Goal: Information Seeking & Learning: Check status

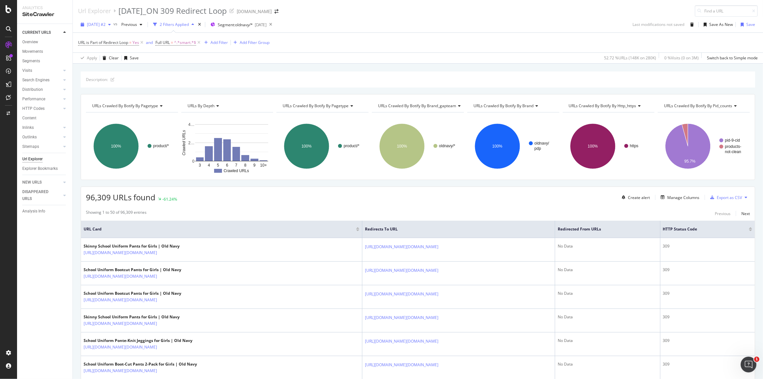
click at [106, 25] on span "[DATE] #2" at bounding box center [96, 25] width 19 height 6
click at [266, 23] on div "[DATE]" at bounding box center [261, 25] width 12 height 6
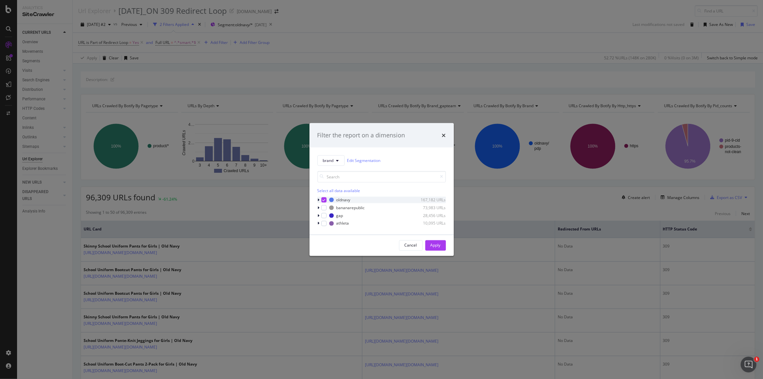
click at [320, 197] on div "modal" at bounding box center [319, 199] width 4 height 7
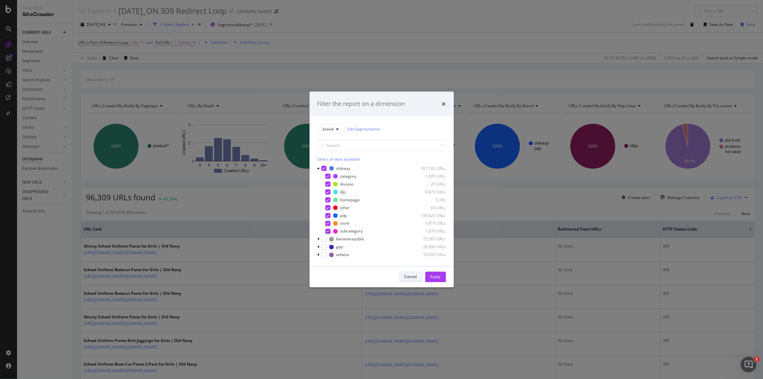
click at [414, 273] on div "Cancel" at bounding box center [410, 276] width 12 height 9
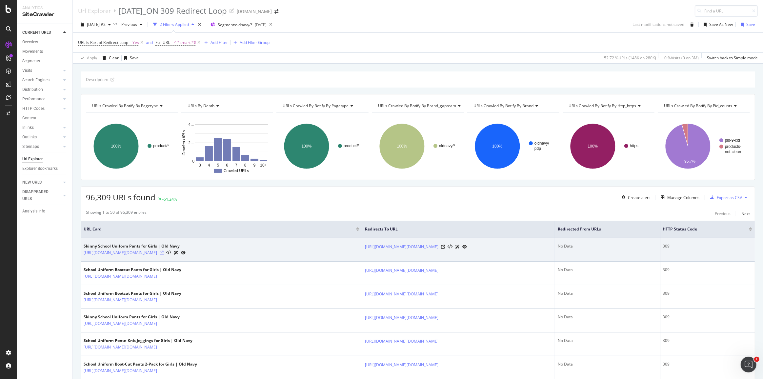
click at [164, 252] on icon at bounding box center [162, 253] width 4 height 4
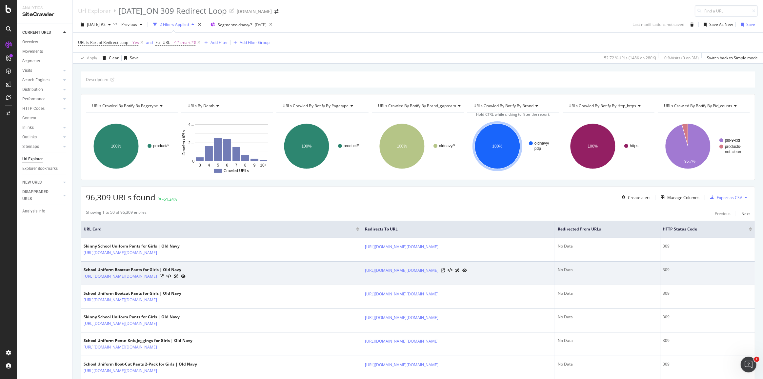
drag, startPoint x: 204, startPoint y: 239, endPoint x: 217, endPoint y: 263, distance: 27.3
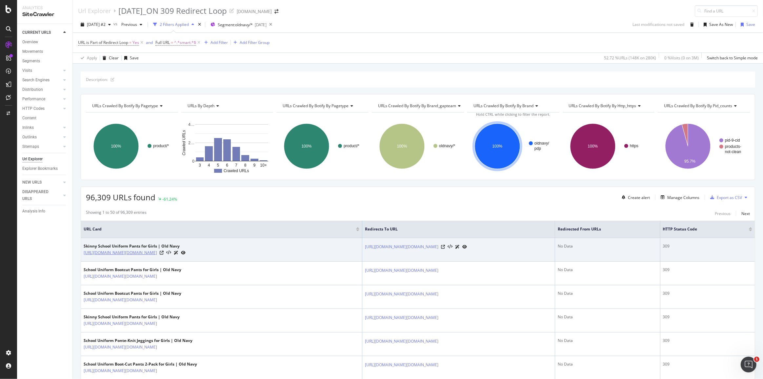
drag, startPoint x: 217, startPoint y: 263, endPoint x: 191, endPoint y: 252, distance: 27.8
click at [178, 257] on td "Skinny School Uniform Pants for Girls | Old Navy https://oldnavy.gap.com/browse…" at bounding box center [221, 250] width 281 height 24
click at [178, 251] on icon at bounding box center [176, 253] width 5 height 4
click at [460, 245] on icon at bounding box center [457, 247] width 5 height 4
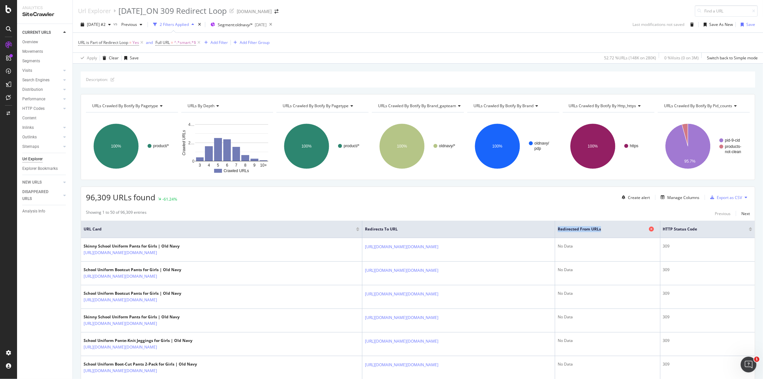
drag, startPoint x: 583, startPoint y: 228, endPoint x: 627, endPoint y: 230, distance: 43.3
click at [627, 230] on span "Redirected from URLs" at bounding box center [603, 229] width 90 height 6
drag, startPoint x: 76, startPoint y: 41, endPoint x: 149, endPoint y: 47, distance: 73.0
click at [149, 47] on div "URL is Part of Redirect Loop = Yes and Full URL = ^.*smart.*$ Add Filter Add Fi…" at bounding box center [418, 47] width 690 height 31
click at [340, 44] on div "URL is Part of Redirect Loop = Yes and Full URL = ^.*smart.*$ Add Filter Add Fi…" at bounding box center [417, 43] width 679 height 20
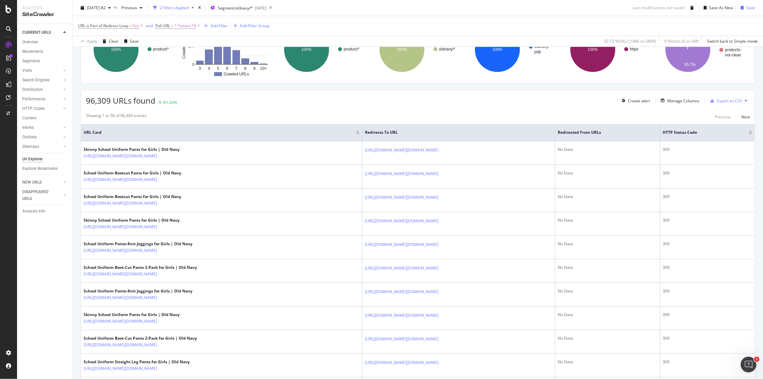
scroll to position [50, 0]
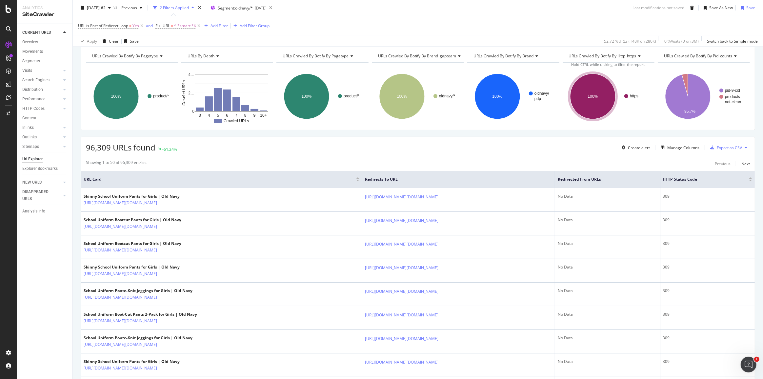
click at [285, 145] on div "96,309 URLs found -61.24% Create alert Manage Columns Export as CSV" at bounding box center [418, 145] width 674 height 16
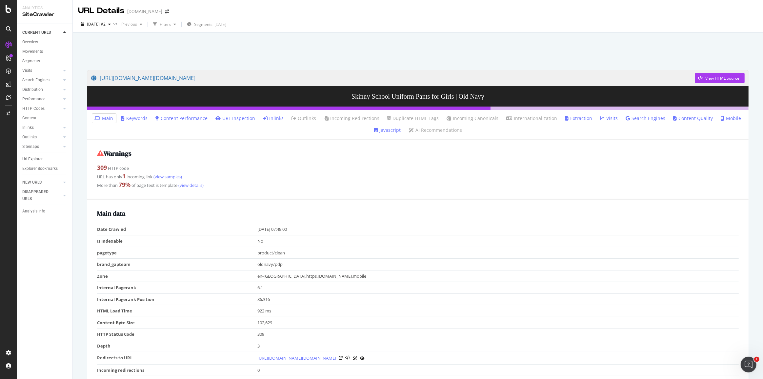
drag, startPoint x: 254, startPoint y: 355, endPoint x: 476, endPoint y: 357, distance: 221.9
click at [476, 357] on tr "Redirects to URL [URL][DOMAIN_NAME][DOMAIN_NAME]" at bounding box center [417, 358] width 641 height 12
copy tr "[URL][DOMAIN_NAME][DOMAIN_NAME]"
drag, startPoint x: 245, startPoint y: 356, endPoint x: 477, endPoint y: 359, distance: 232.4
click at [477, 359] on tr "Redirects to URL [URL][DOMAIN_NAME][DOMAIN_NAME]" at bounding box center [417, 358] width 641 height 12
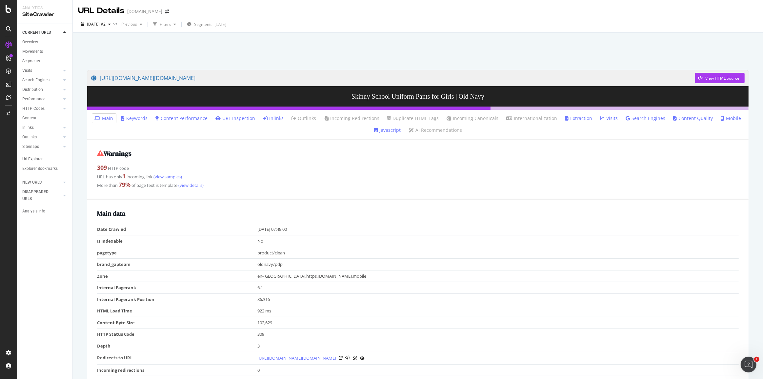
copy tr "[URL][DOMAIN_NAME][DOMAIN_NAME]"
click at [541, 207] on div "Main data Date Crawled 2025-10-01 07:48:00 Is Indexable No pagetype product/cle…" at bounding box center [417, 322] width 661 height 245
